Goal: Check status: Check status

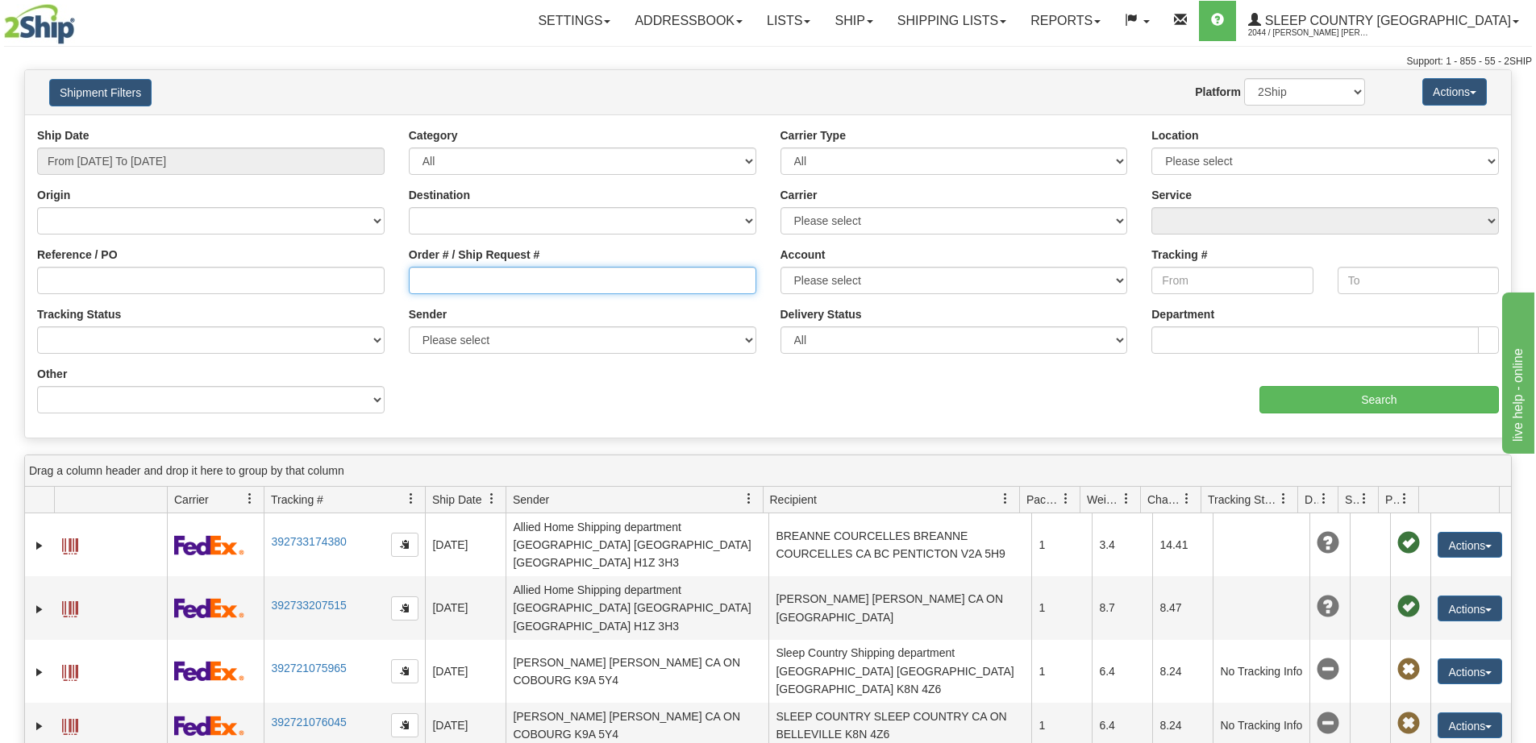
click at [695, 279] on input "Order # / Ship Request #" at bounding box center [582, 280] width 347 height 27
drag, startPoint x: 510, startPoint y: 289, endPoint x: 251, endPoint y: 204, distance: 272.2
click at [344, 127] on div "Reference / PO Order # / Ship Request # V Account Please select Canada Post 300…" at bounding box center [768, 127] width 1486 height 0
paste input "9000I017095"
type input "9000I017095"
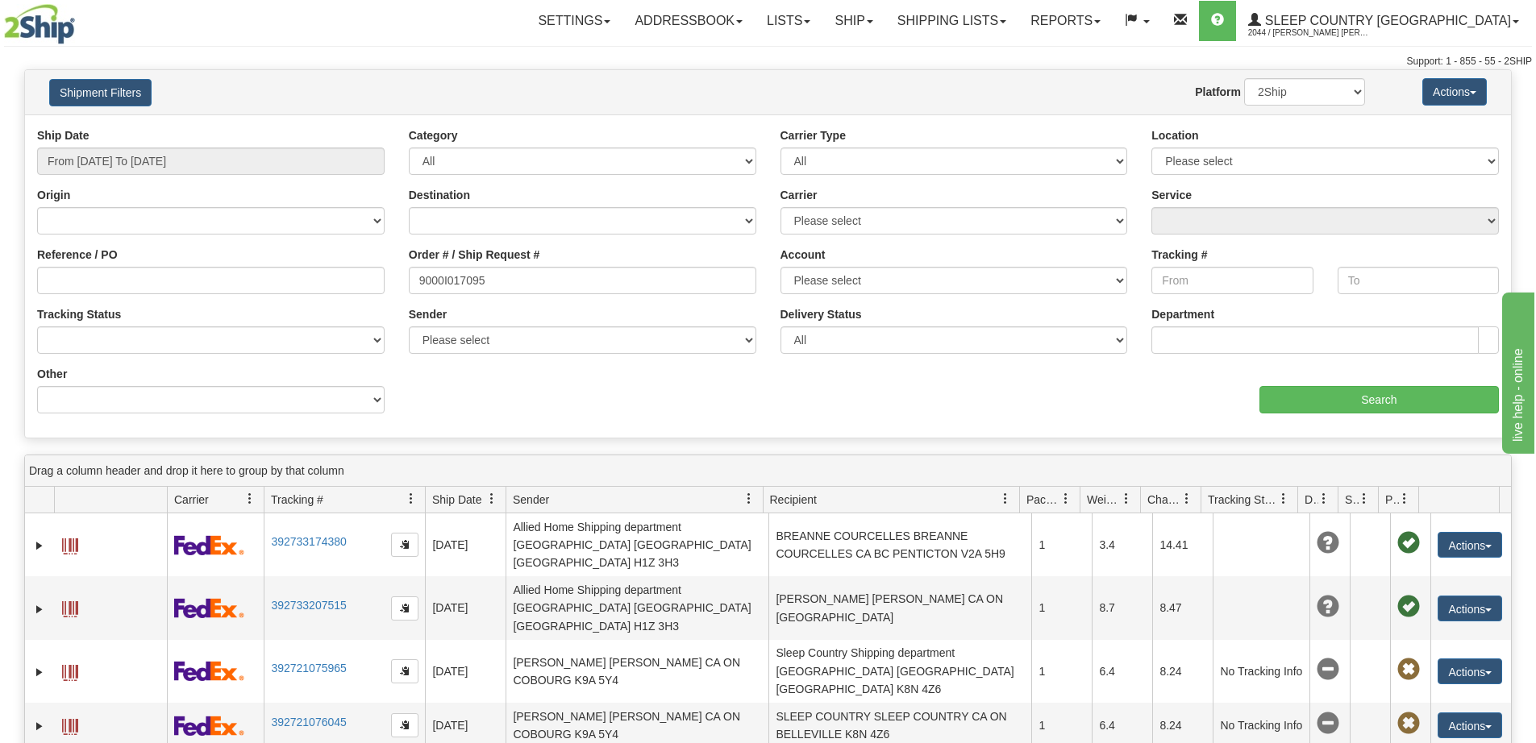
click at [231, 181] on div "Ship Date From [DATE] To [DATE]" at bounding box center [211, 157] width 372 height 60
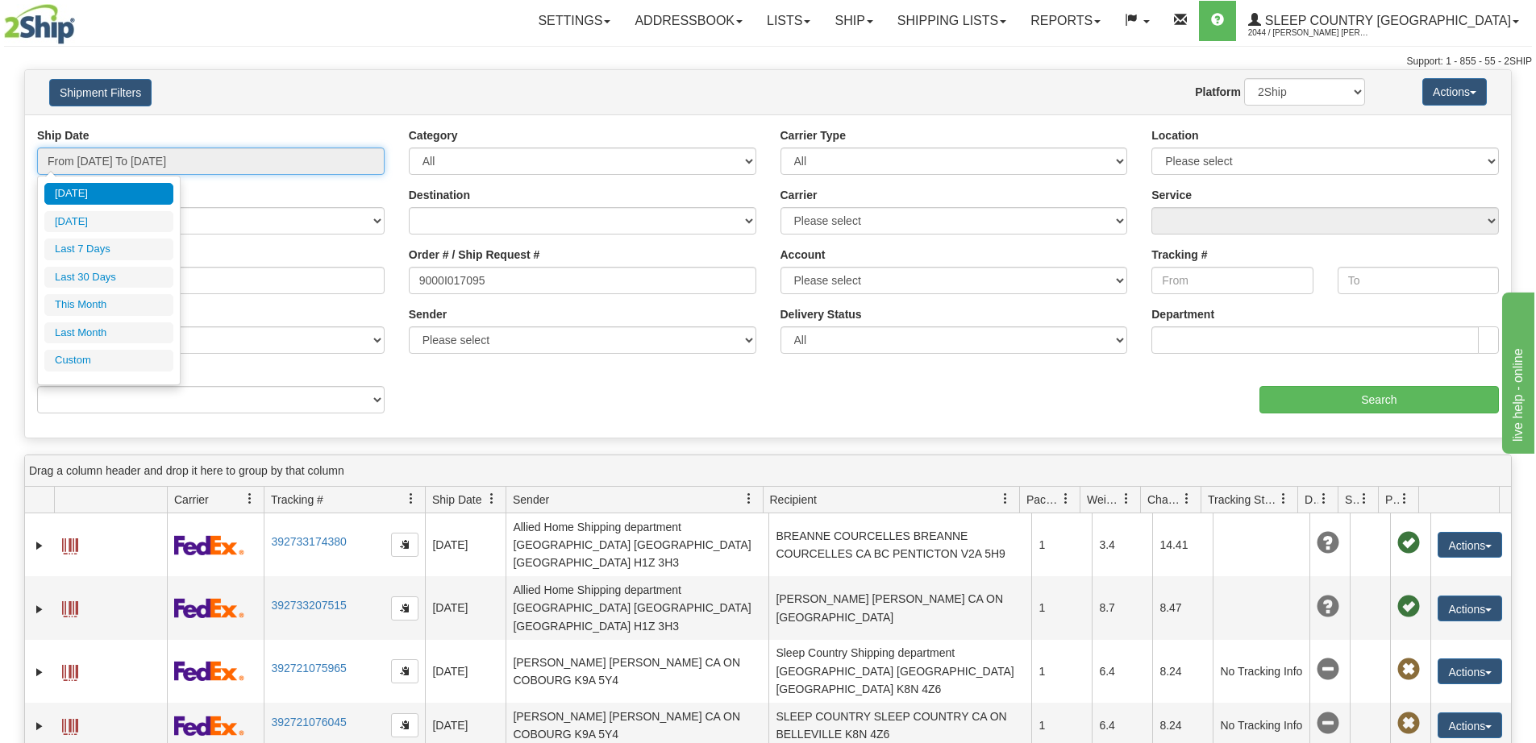
click at [222, 169] on input "From [DATE] To [DATE]" at bounding box center [210, 161] width 347 height 27
click at [123, 277] on li "Last 30 Days" at bounding box center [108, 278] width 129 height 22
type input "From [DATE] To [DATE]"
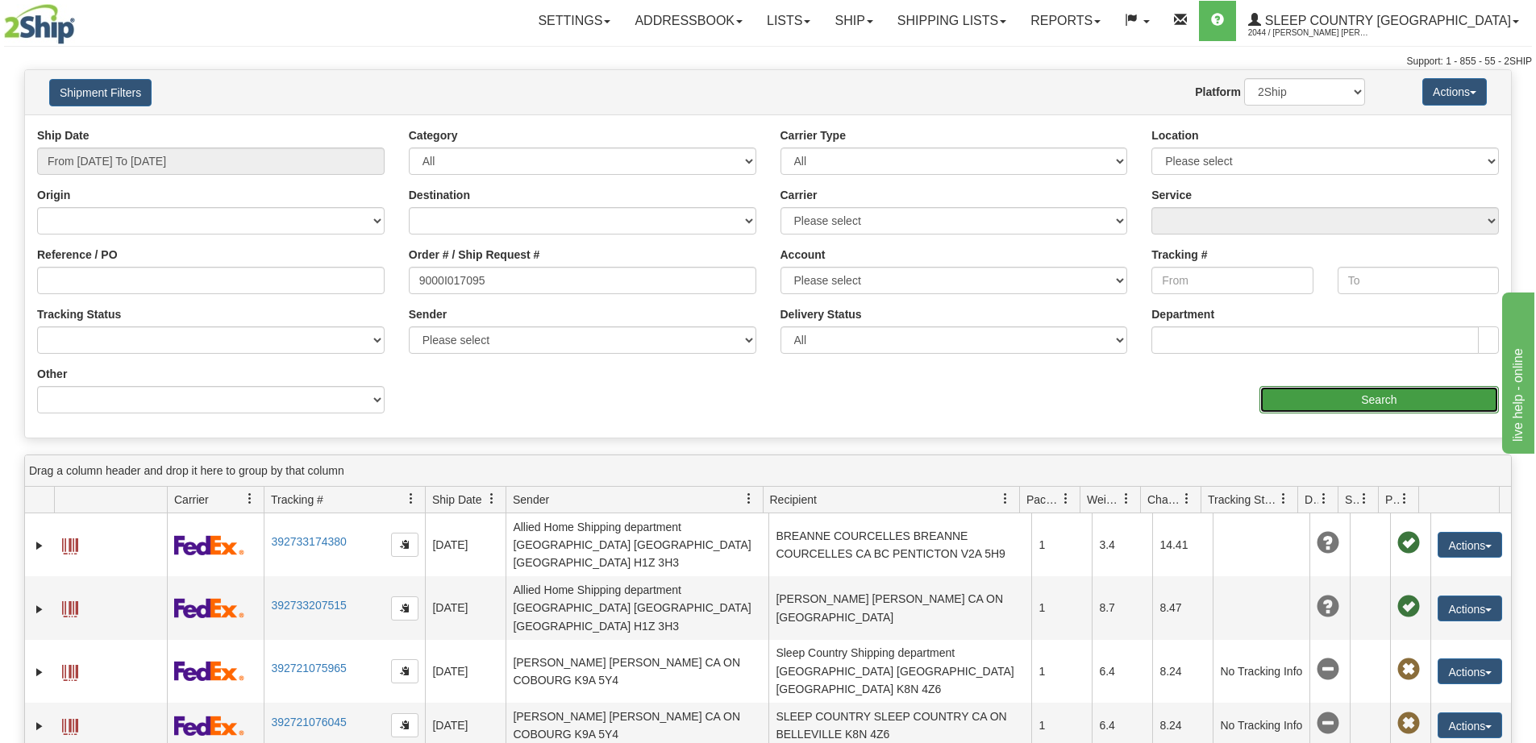
click at [1407, 389] on input "Search" at bounding box center [1378, 399] width 239 height 27
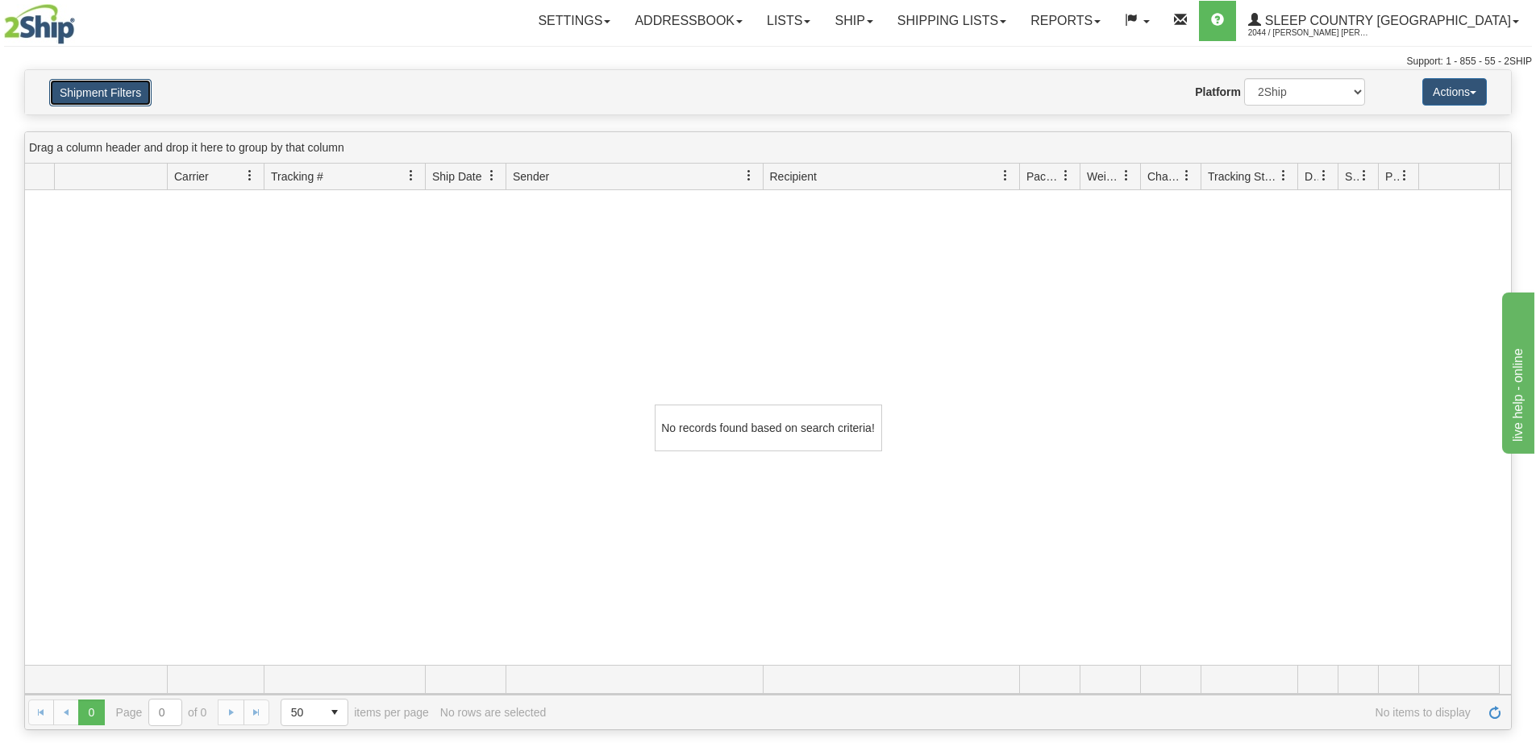
click at [132, 86] on button "Shipment Filters" at bounding box center [100, 92] width 102 height 27
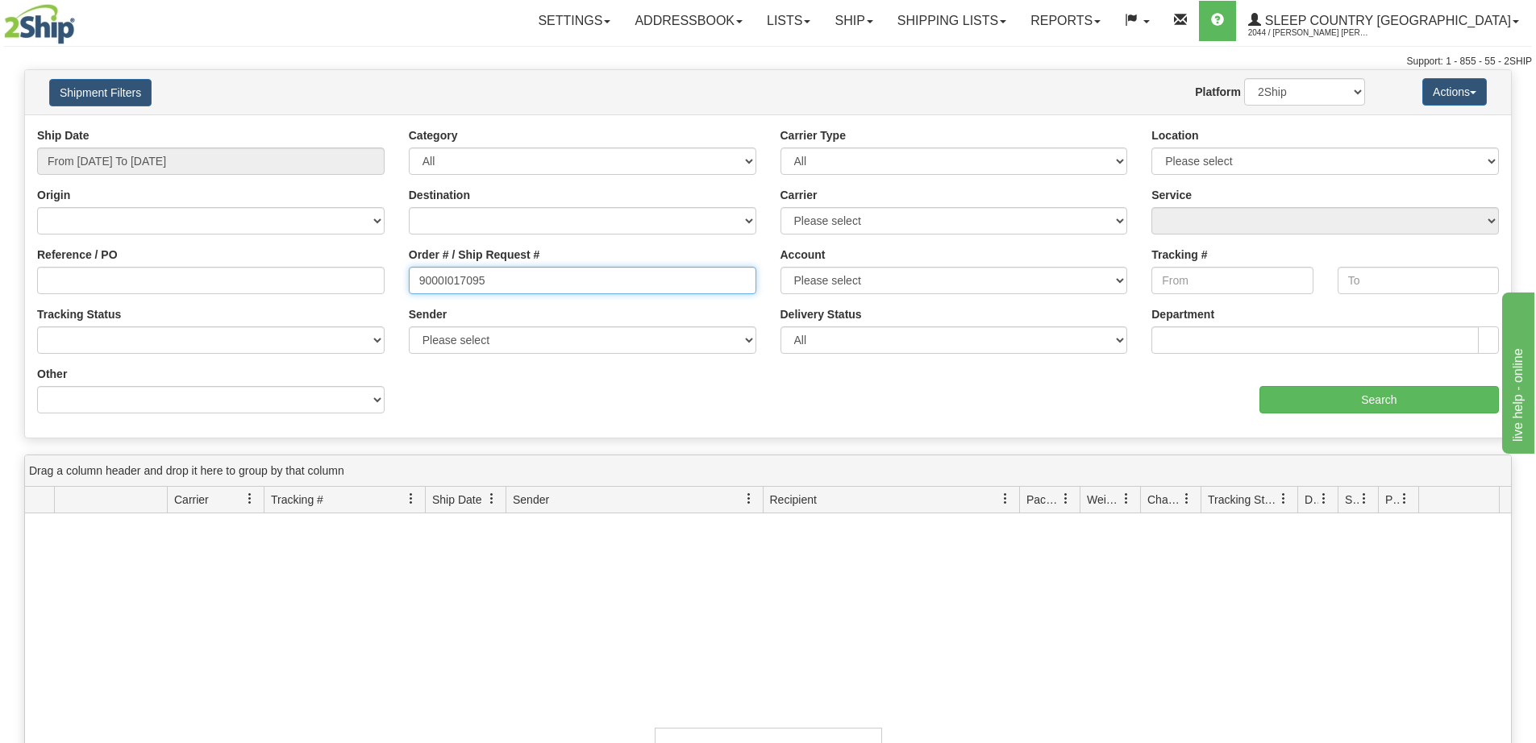
drag, startPoint x: 508, startPoint y: 285, endPoint x: 300, endPoint y: 275, distance: 208.2
click at [287, 127] on div "Reference / PO Order # / Ship Request # 9000I017095 Account Please select [GEOG…" at bounding box center [768, 127] width 1486 height 0
click at [564, 409] on div "Ship Date From [DATE] To [DATE] Category All Inbound Outbound Carrier Type All …" at bounding box center [768, 276] width 1486 height 298
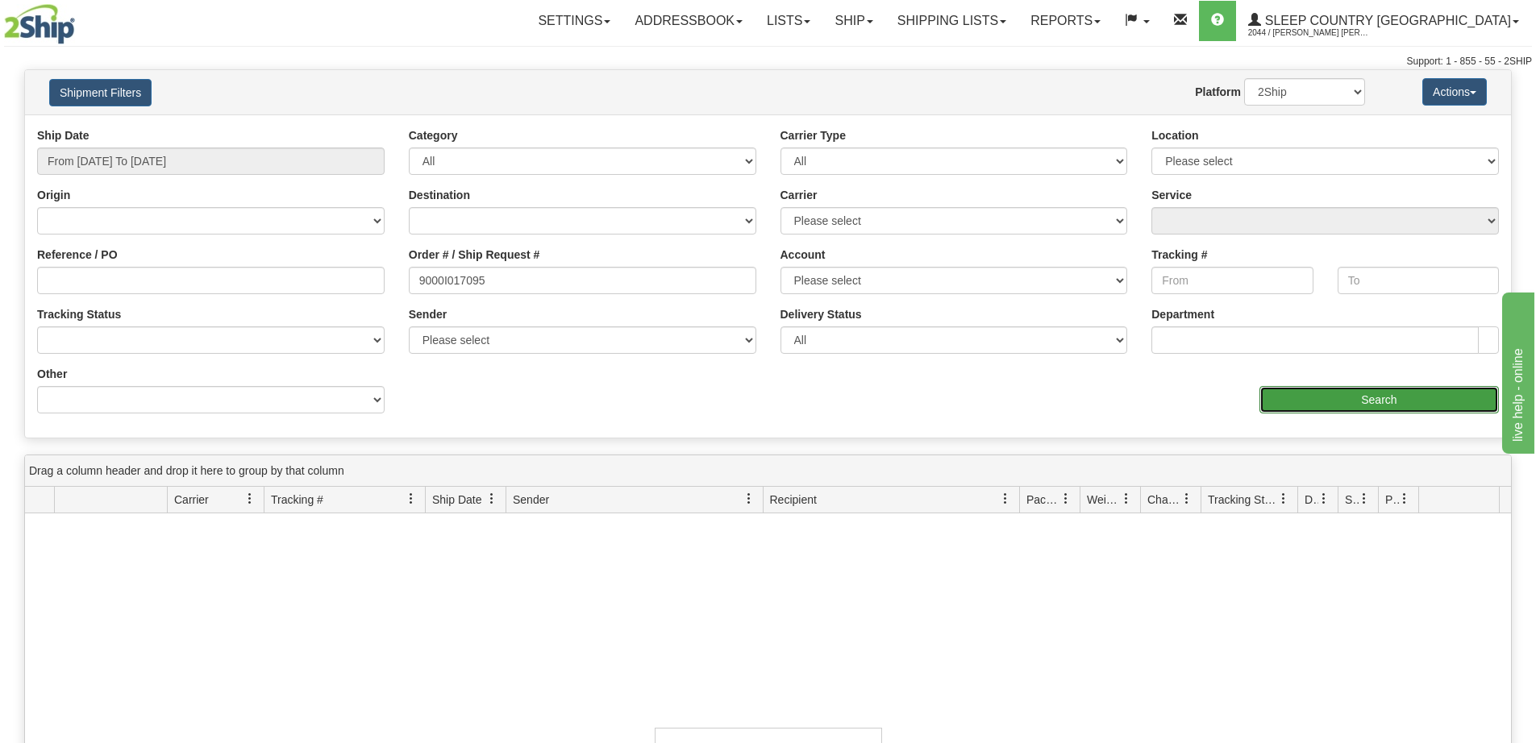
click at [1341, 396] on input "Search" at bounding box center [1378, 399] width 239 height 27
